Goal: Transaction & Acquisition: Subscribe to service/newsletter

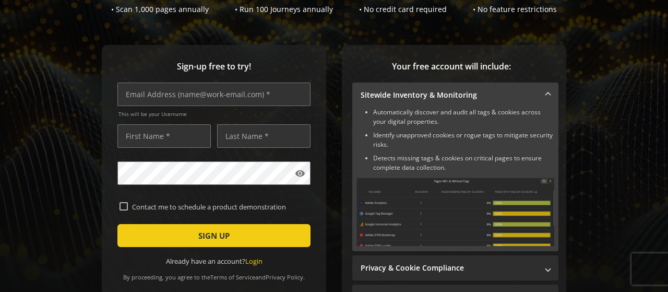
scroll to position [100, 0]
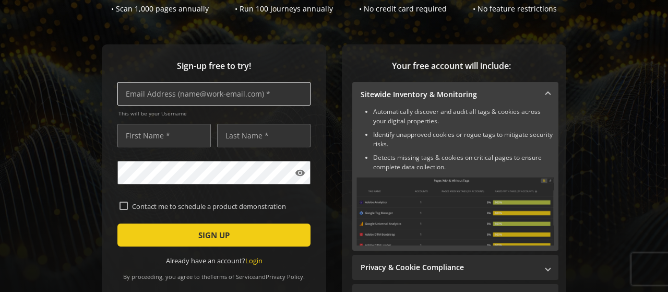
click at [140, 97] on input "text" at bounding box center [214, 94] width 193 height 24
type input "[PERSON_NAME]"
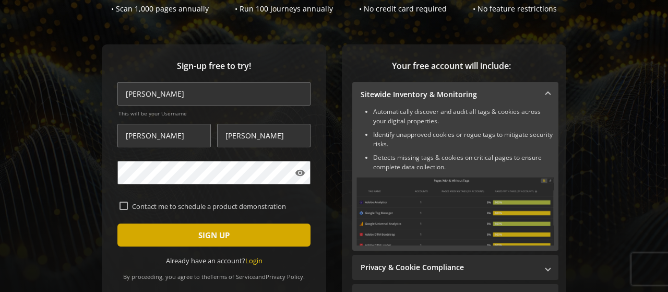
click at [220, 236] on span "SIGN UP" at bounding box center [213, 235] width 31 height 19
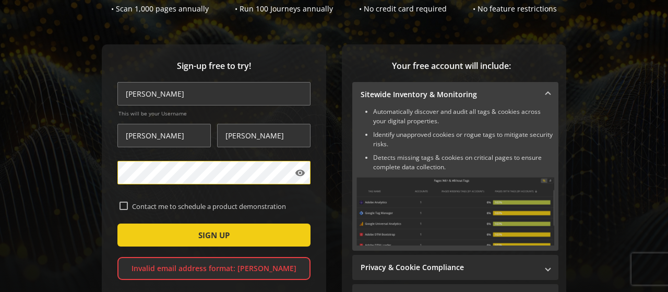
scroll to position [112, 0]
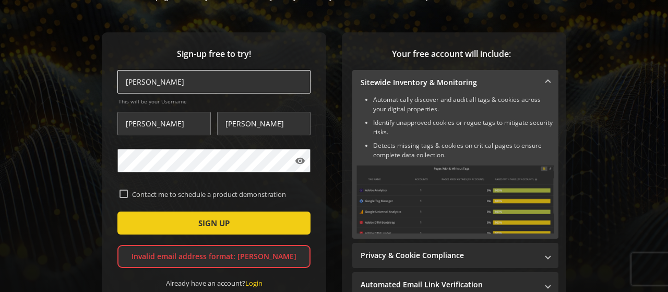
click at [182, 78] on input "[PERSON_NAME]" at bounding box center [214, 82] width 193 height 24
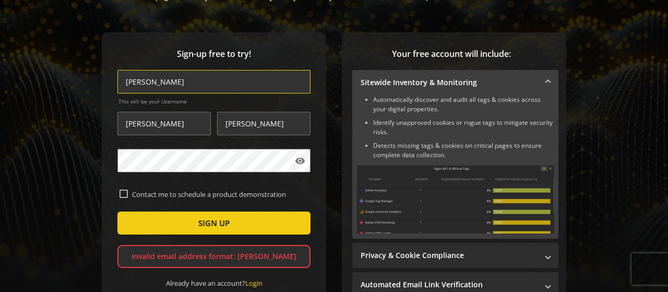
drag, startPoint x: 182, startPoint y: 78, endPoint x: 89, endPoint y: 79, distance: 93.5
click at [89, 79] on div "Sign-up free to try! [PERSON_NAME] This will be your Username [PERSON_NAME] vis…" at bounding box center [334, 195] width 643 height 326
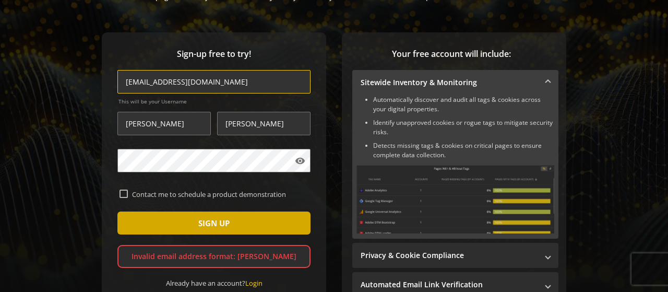
type input "[EMAIL_ADDRESS][DOMAIN_NAME]"
click at [209, 222] on span "SIGN UP" at bounding box center [213, 223] width 31 height 19
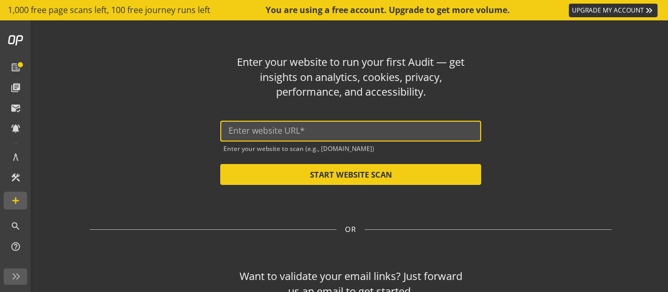
click at [230, 126] on input "text" at bounding box center [351, 131] width 244 height 10
paste input "[DOMAIN_NAME]"
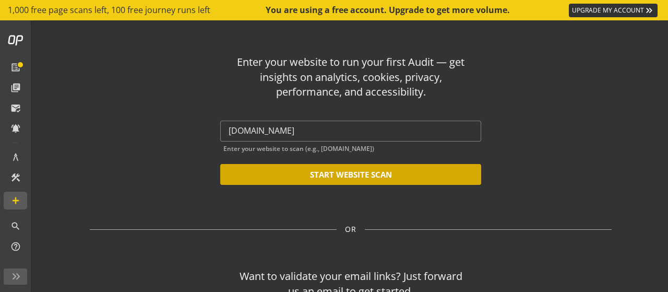
click at [334, 172] on button "START WEBSITE SCAN" at bounding box center [350, 174] width 261 height 21
type input "[URL][DOMAIN_NAME]"
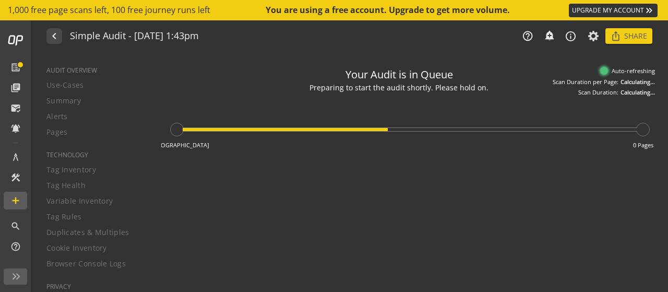
type textarea "Notes can include: -a description of what this audit is validating -changes in …"
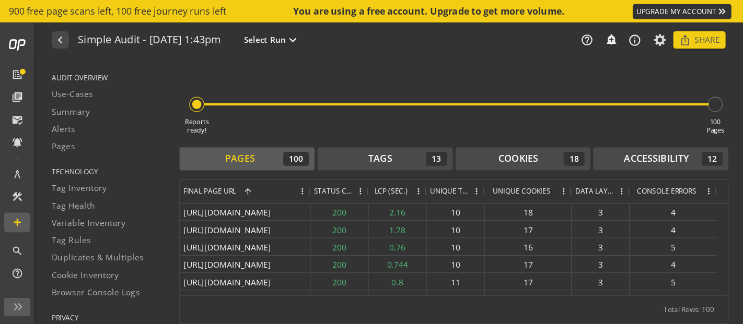
scroll to position [42, 0]
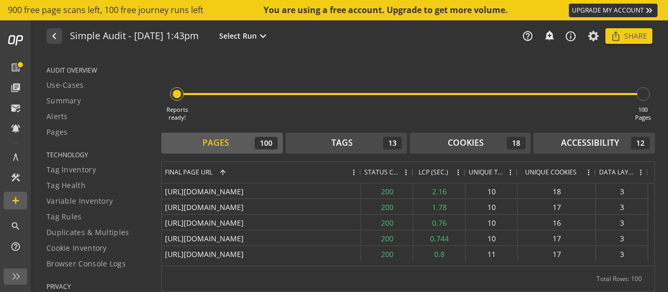
drag, startPoint x: 277, startPoint y: 171, endPoint x: 359, endPoint y: 170, distance: 82.0
click at [359, 170] on div at bounding box center [361, 172] width 4 height 21
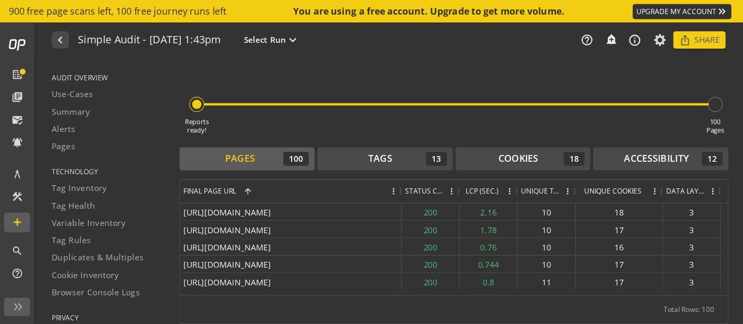
scroll to position [4, 0]
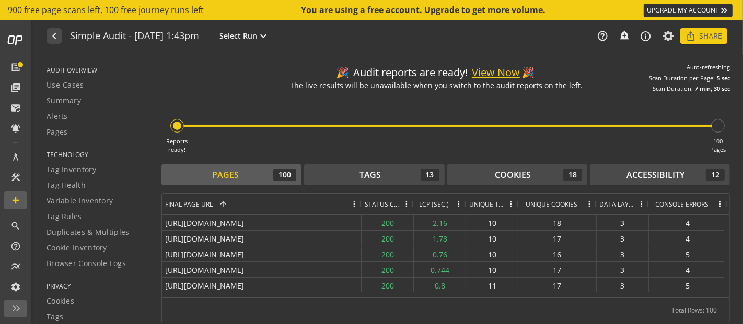
drag, startPoint x: 575, startPoint y: 6, endPoint x: 473, endPoint y: 111, distance: 146.2
click at [473, 111] on div "Reports ready! 100 Pages" at bounding box center [445, 123] width 568 height 61
drag, startPoint x: 413, startPoint y: 204, endPoint x: 421, endPoint y: 204, distance: 8.9
click at [421, 204] on div at bounding box center [422, 204] width 4 height 21
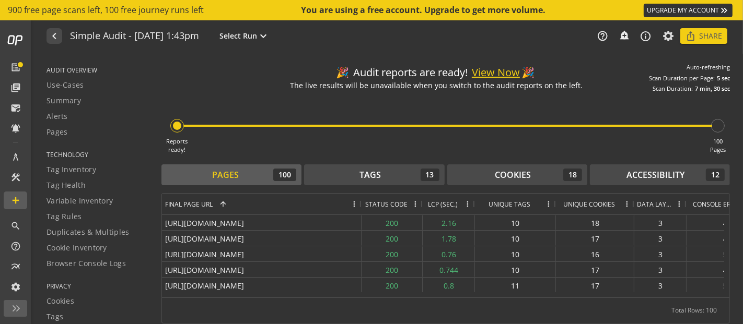
drag, startPoint x: 525, startPoint y: 205, endPoint x: 554, endPoint y: 204, distance: 28.7
click at [554, 204] on div at bounding box center [555, 204] width 4 height 21
click at [632, 205] on div at bounding box center [633, 204] width 4 height 21
drag, startPoint x: 684, startPoint y: 205, endPoint x: 700, endPoint y: 204, distance: 16.2
click at [668, 204] on div at bounding box center [702, 204] width 4 height 21
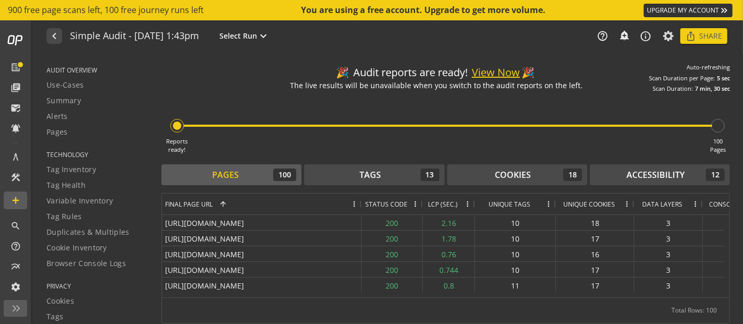
click at [626, 200] on span at bounding box center [627, 204] width 8 height 8
